Goal: Task Accomplishment & Management: Manage account settings

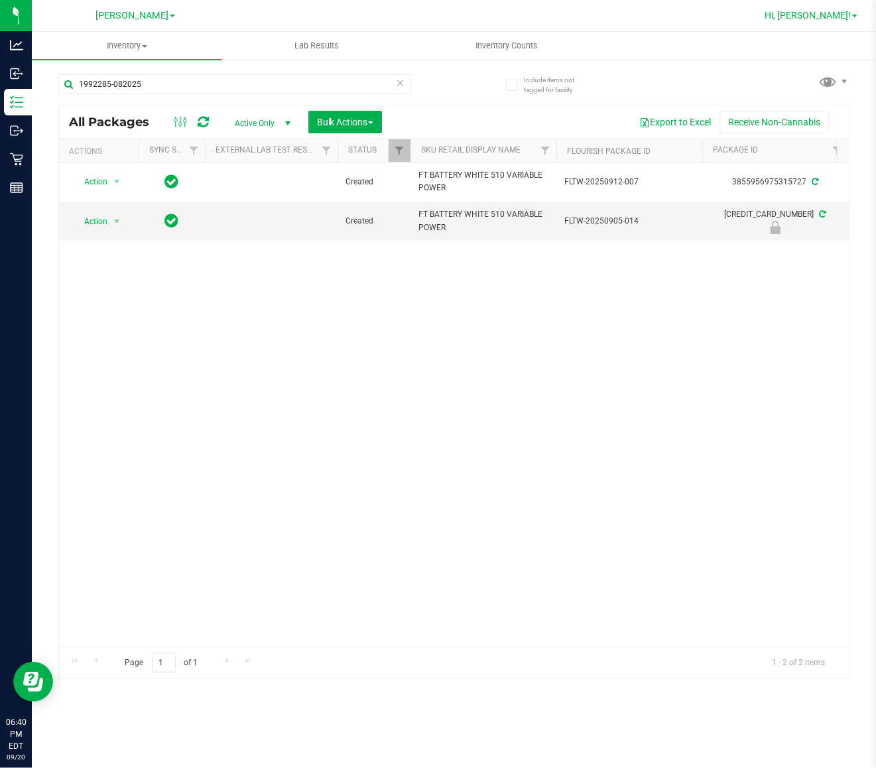
type input "1992285-082025"
click at [834, 12] on span "Hi, [PERSON_NAME]!" at bounding box center [808, 15] width 86 height 11
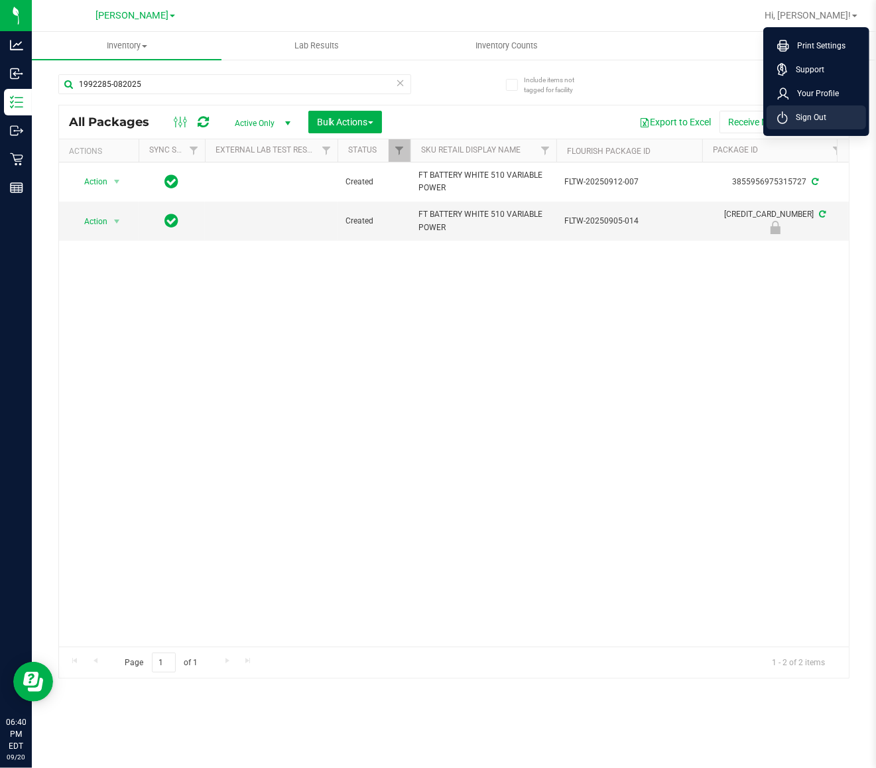
click at [824, 116] on span "Sign Out" at bounding box center [807, 117] width 38 height 13
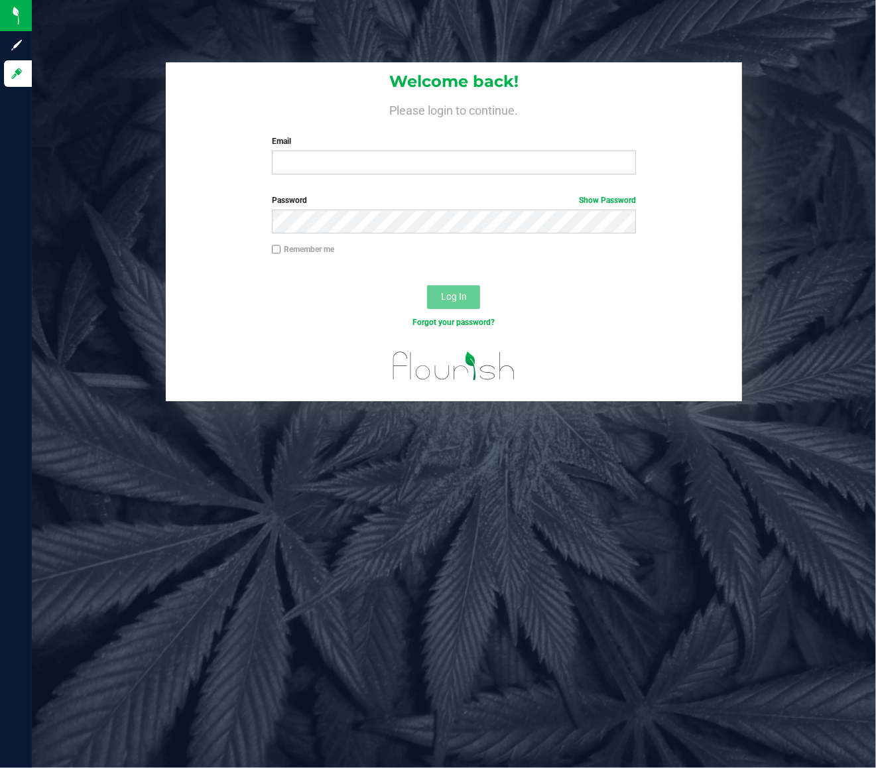
click at [800, 90] on div "Welcome back! Please login to continue. Email Required Please format your email…" at bounding box center [454, 232] width 864 height 340
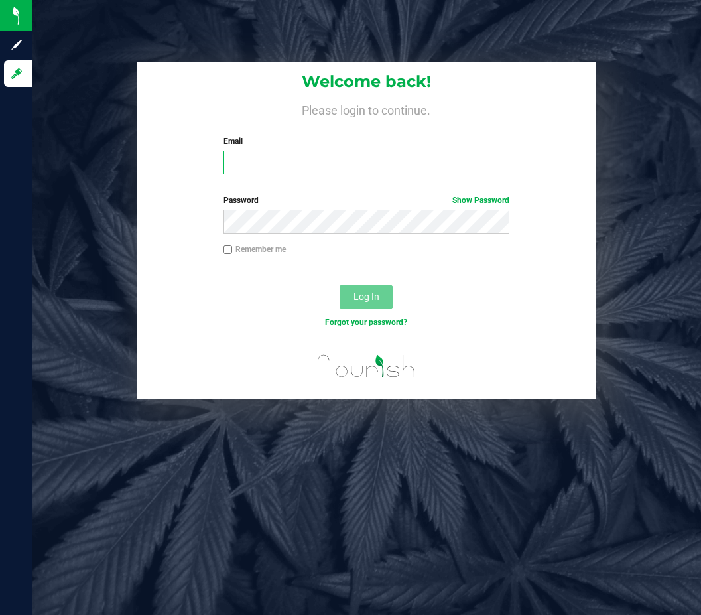
click at [436, 163] on input "Email" at bounding box center [367, 163] width 287 height 24
type input "[EMAIL_ADDRESS][DOMAIN_NAME]"
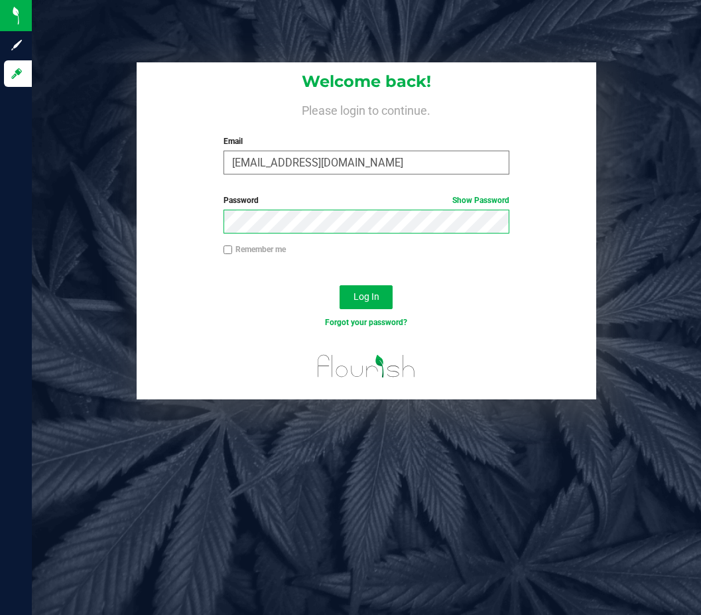
click at [340, 285] on button "Log In" at bounding box center [366, 297] width 53 height 24
